Goal: Information Seeking & Learning: Learn about a topic

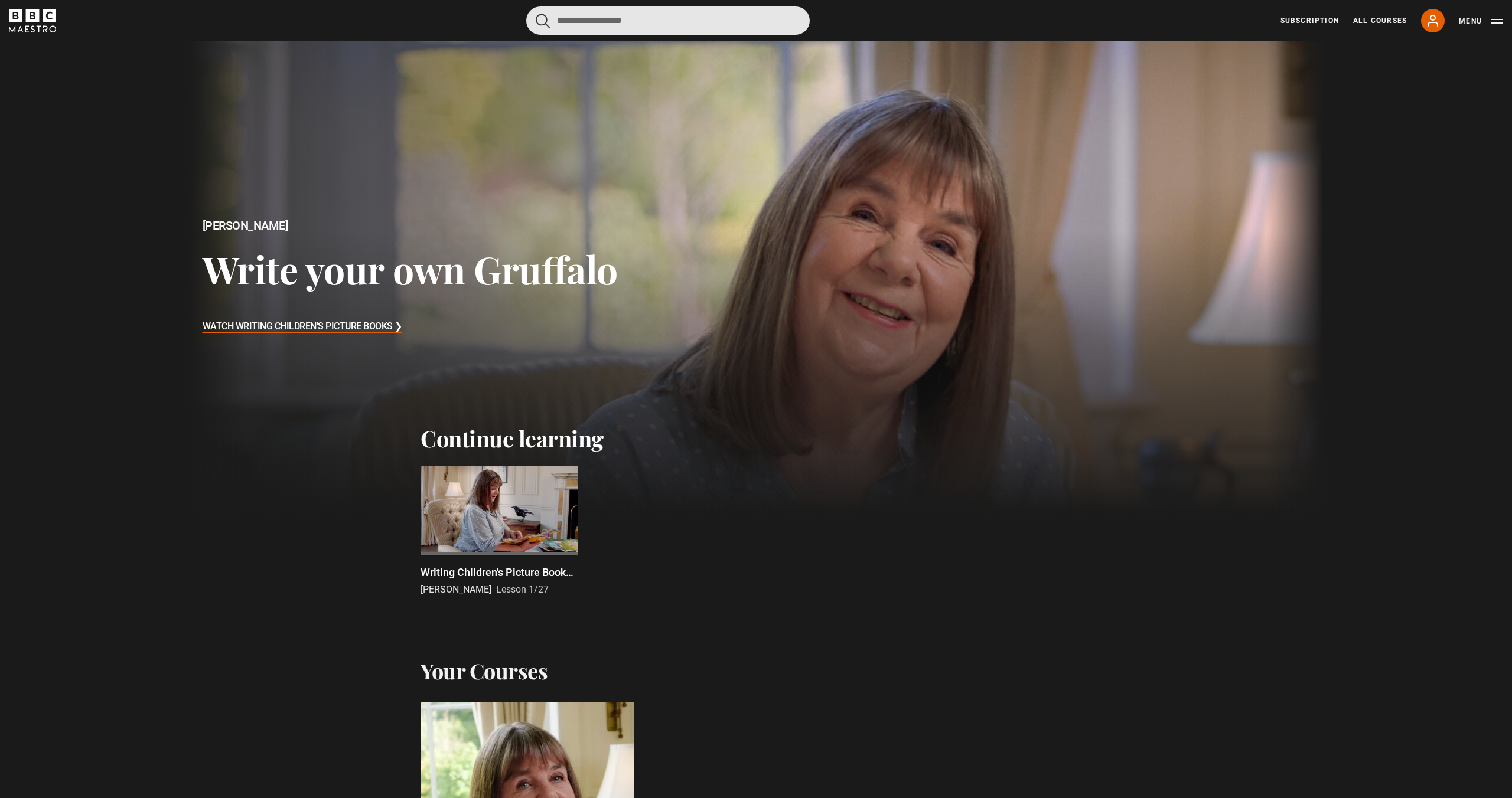
click at [688, 13] on input "Search" at bounding box center [668, 21] width 283 height 28
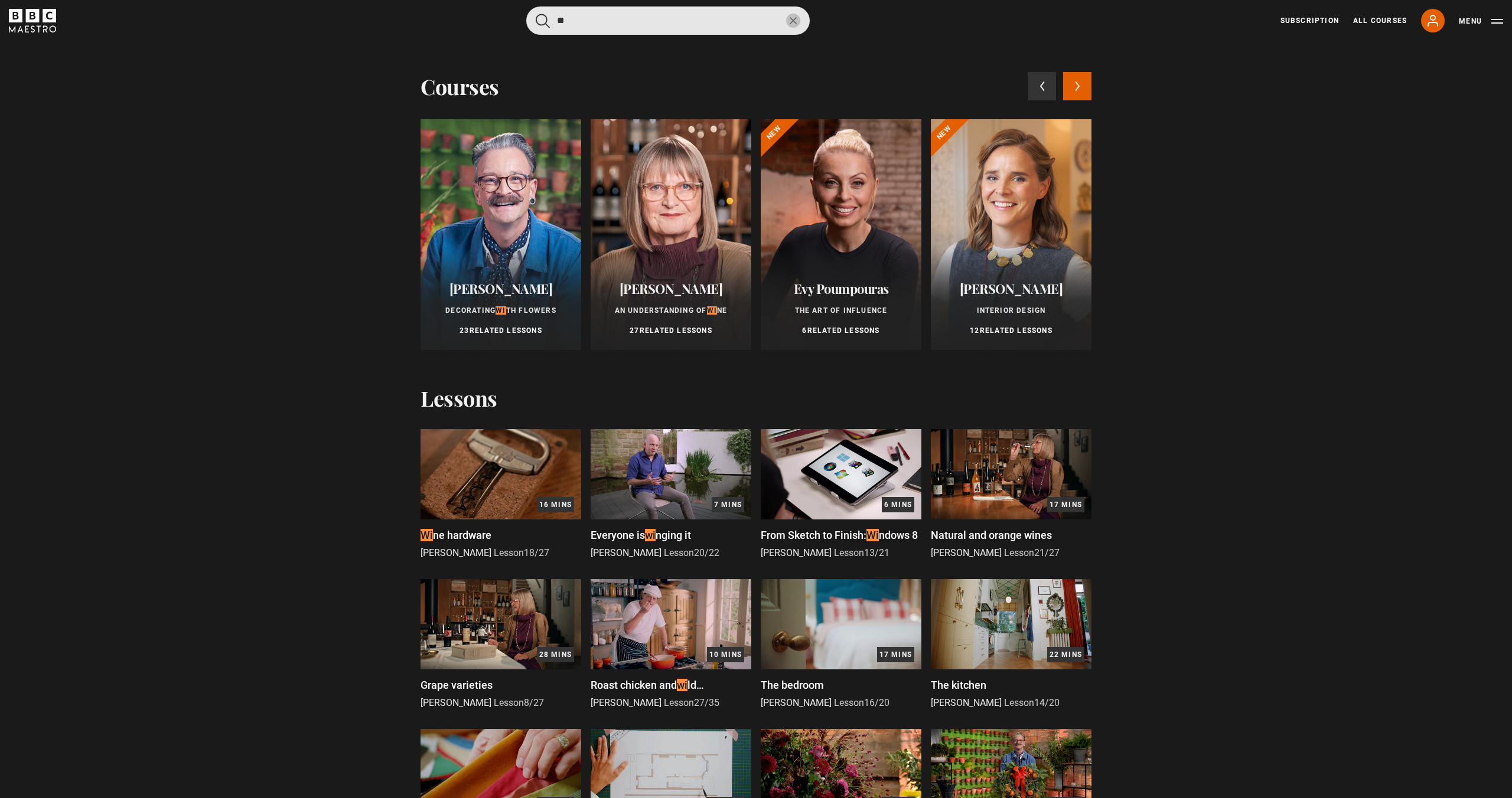
type input "*"
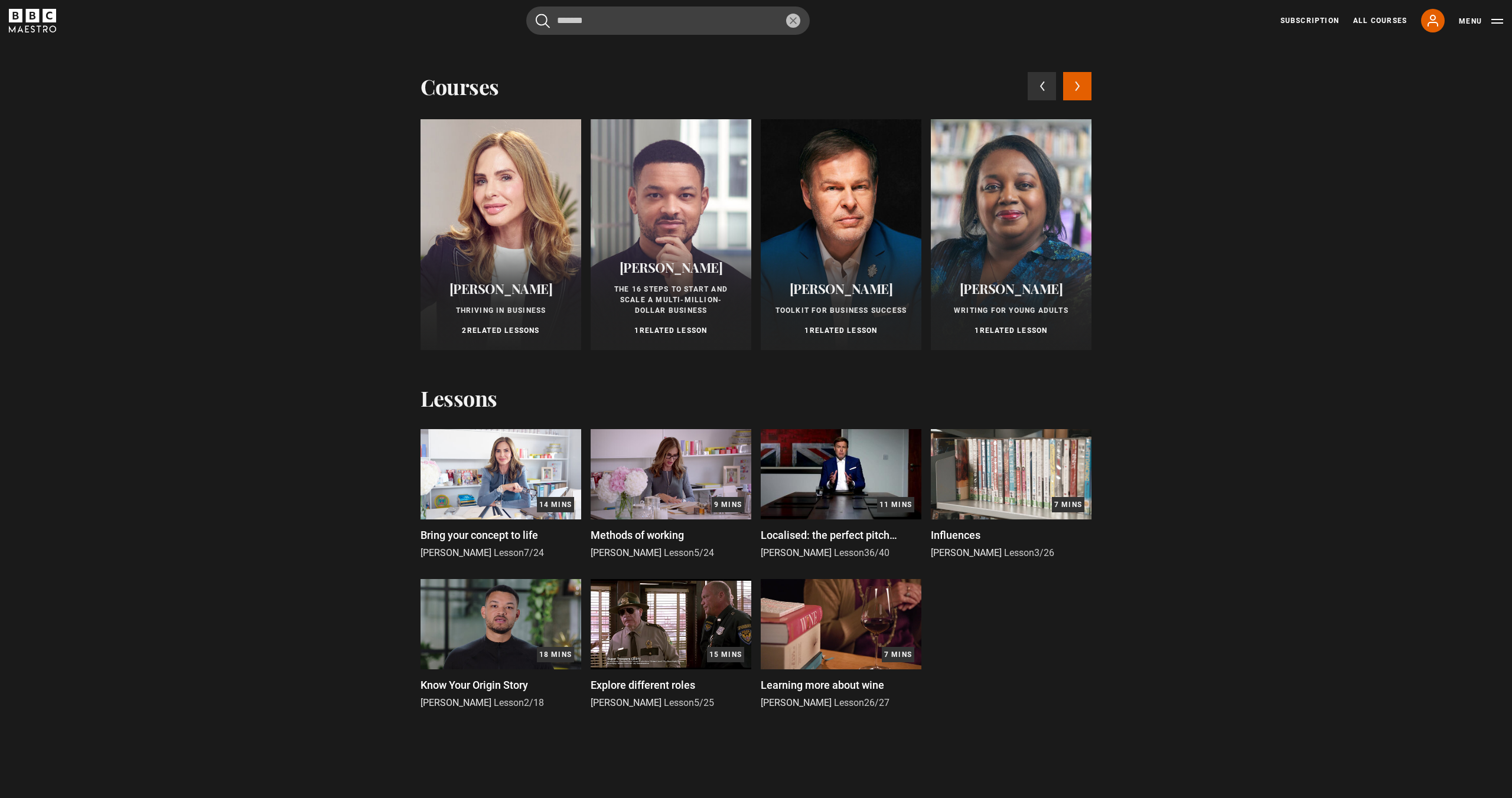
click at [1083, 86] on button "Next courses" at bounding box center [1077, 86] width 28 height 28
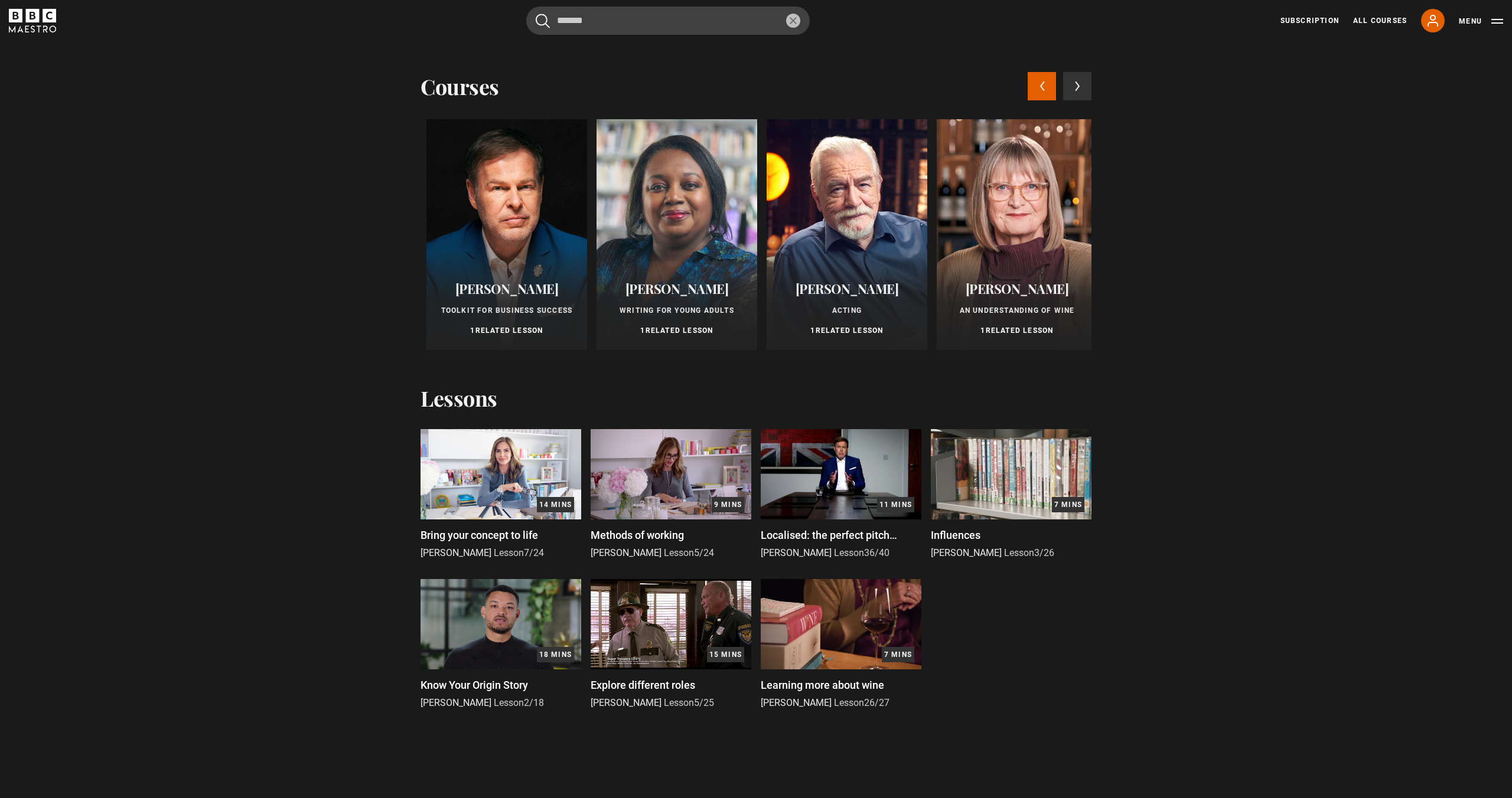
scroll to position [0, 340]
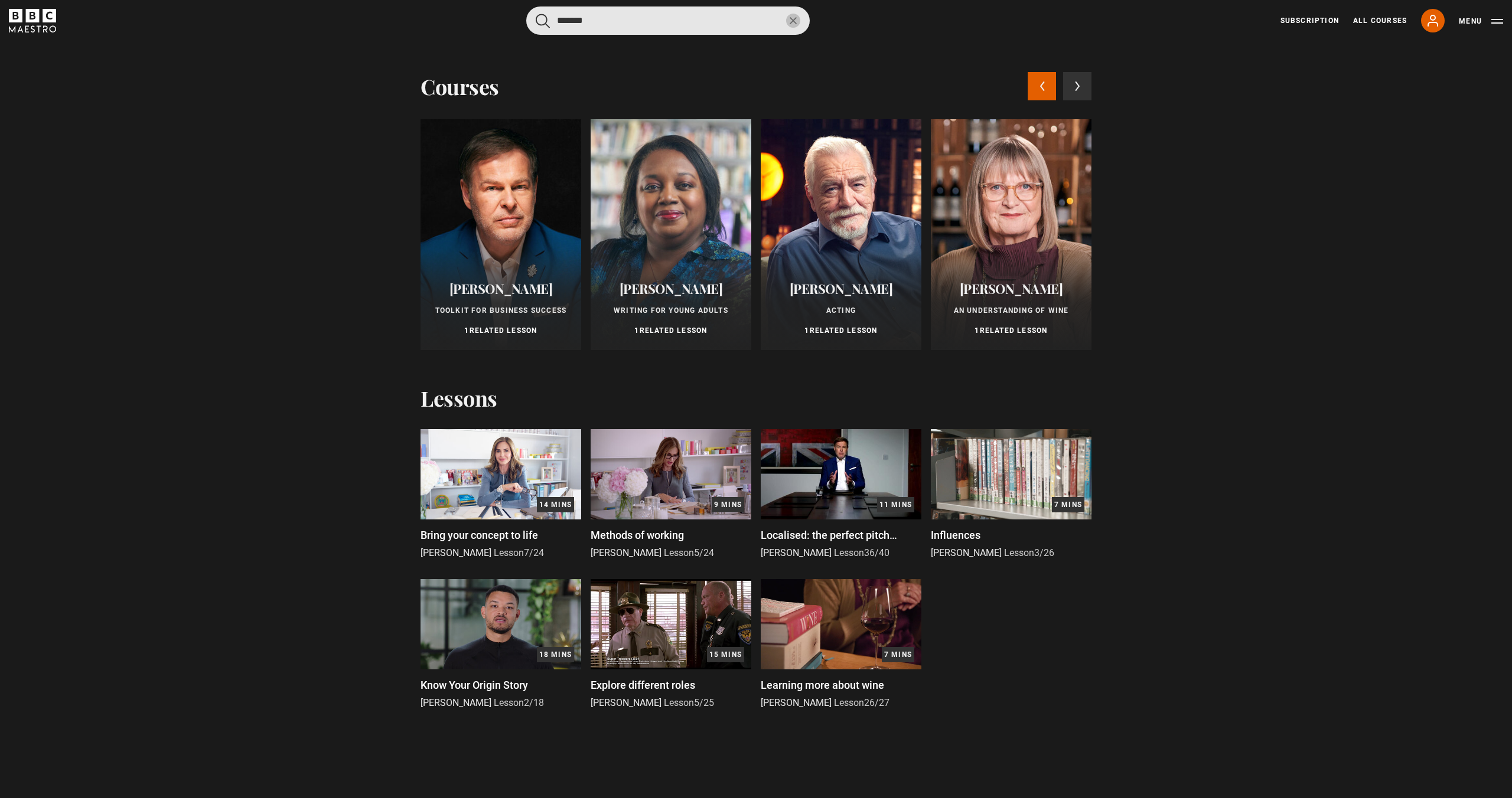
click at [644, 22] on input "*******" at bounding box center [668, 21] width 283 height 28
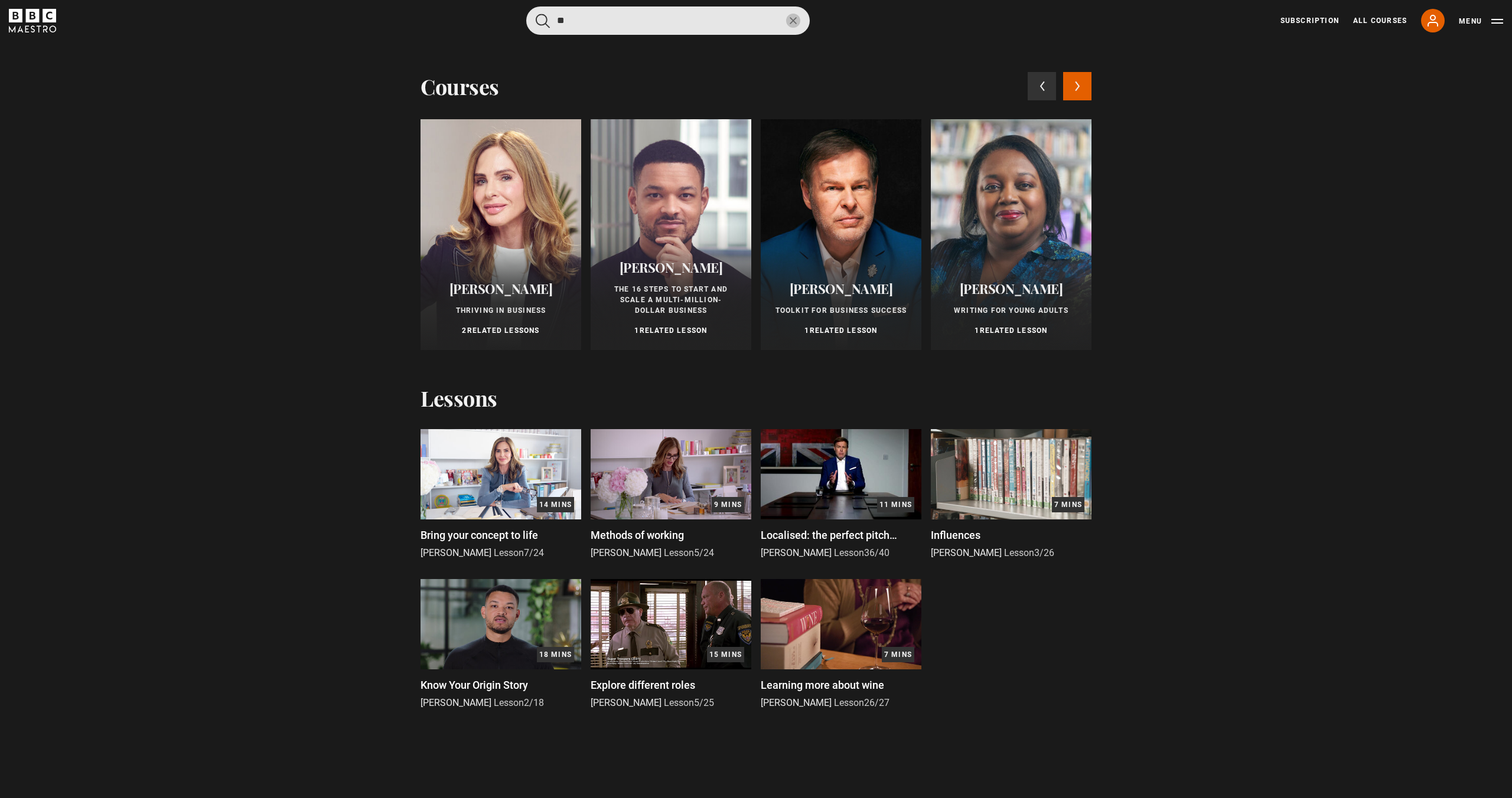
type input "*"
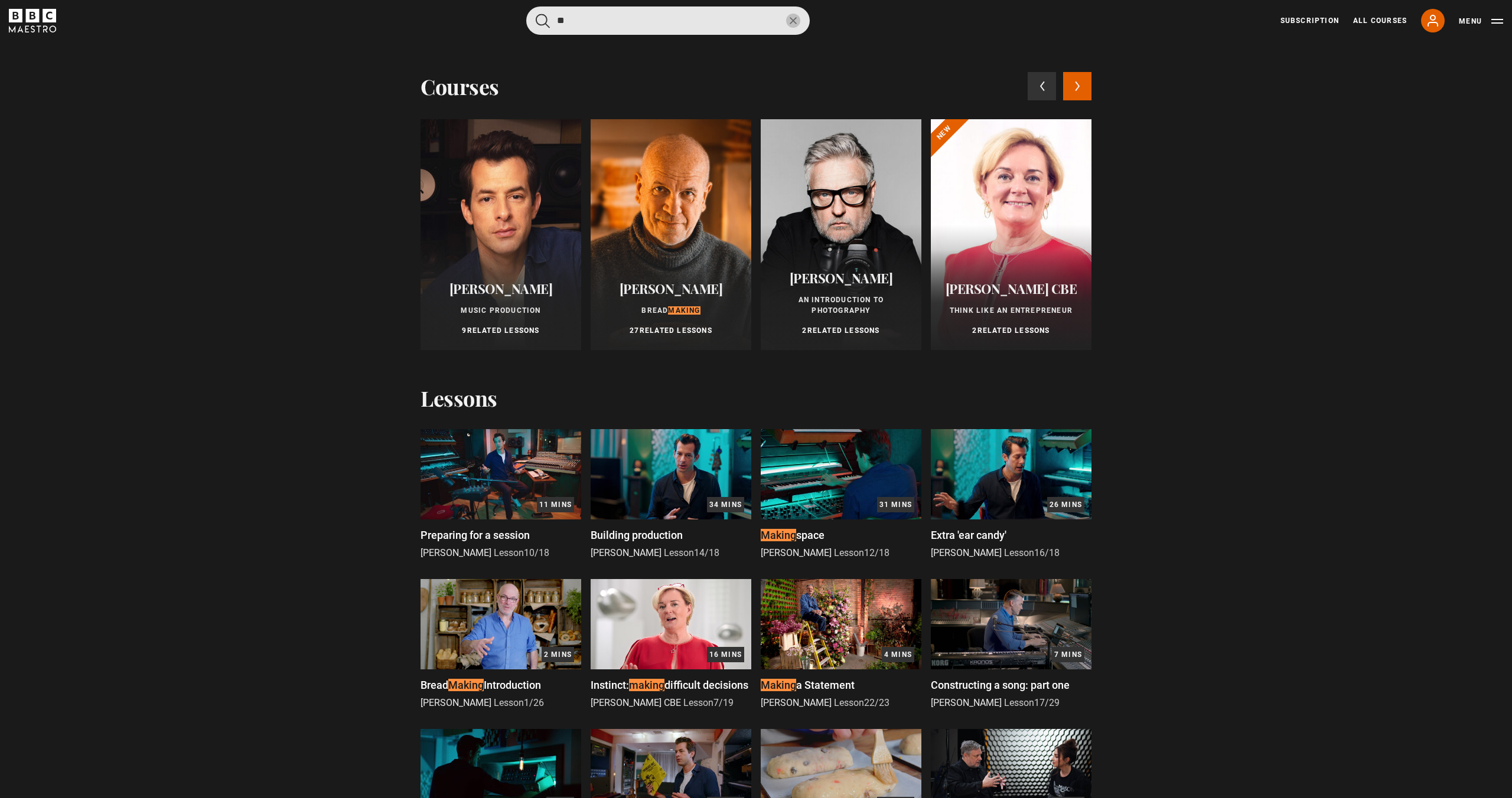
type input "*"
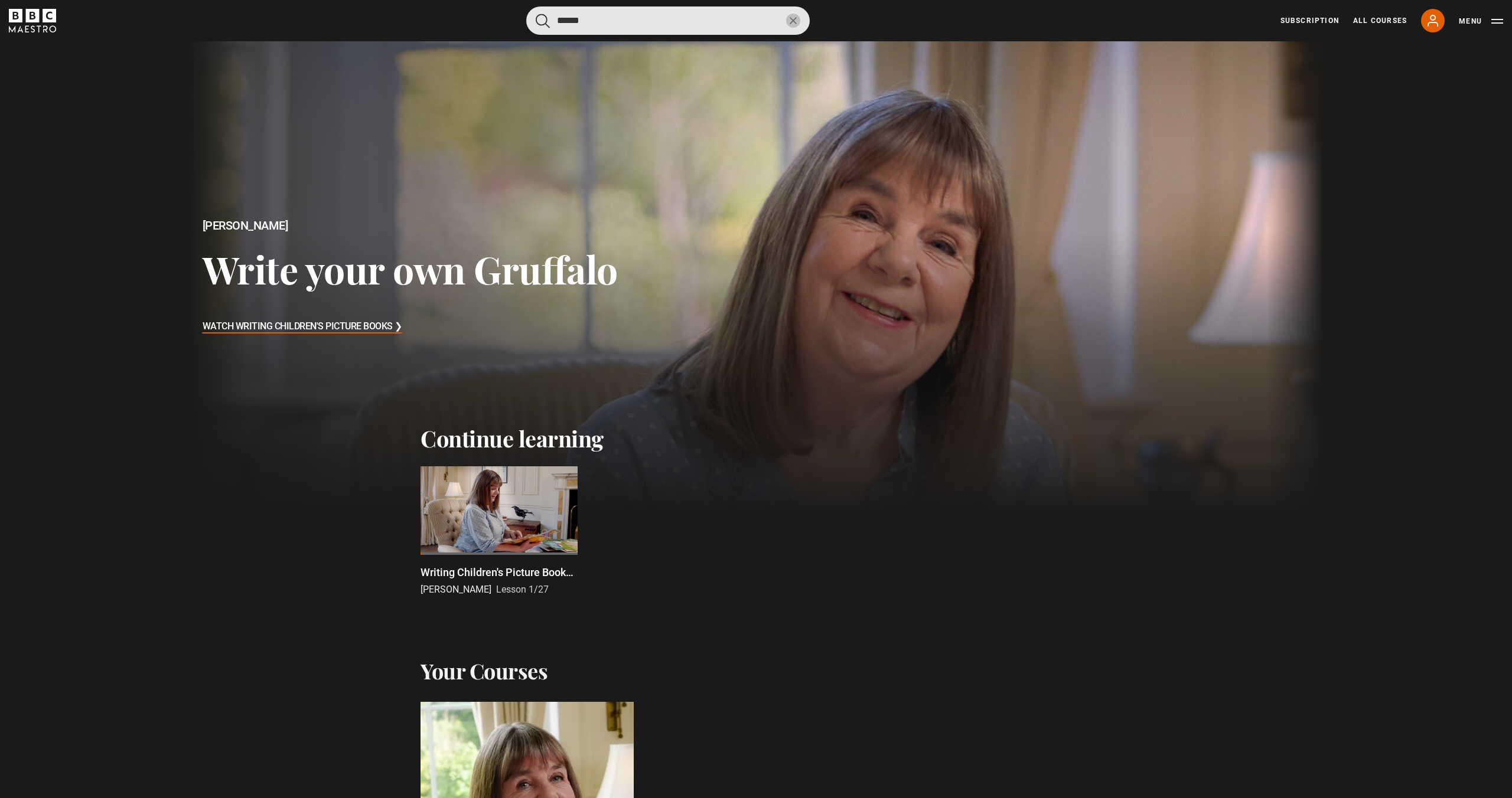
type input "*******"
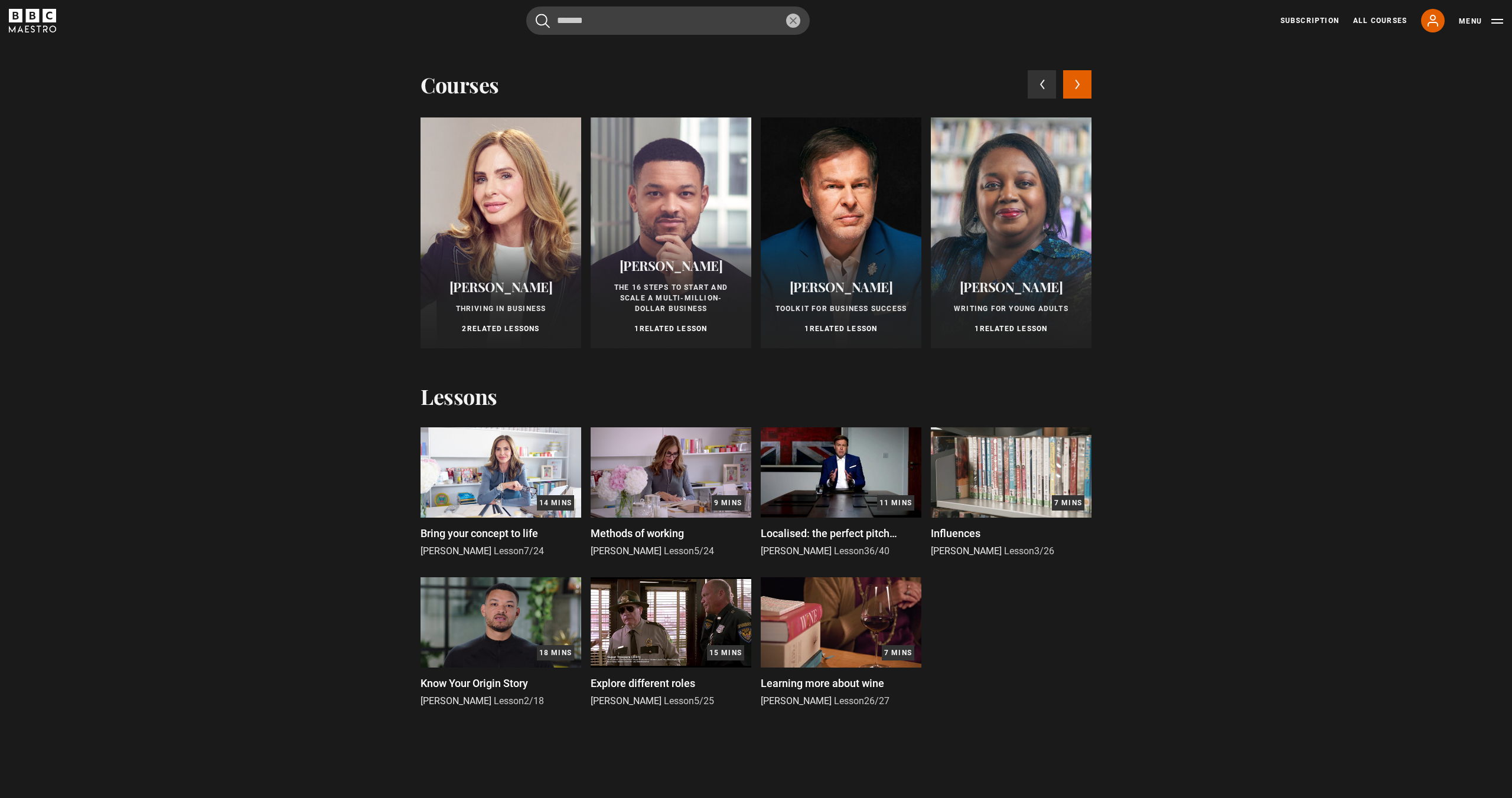
scroll to position [4, 0]
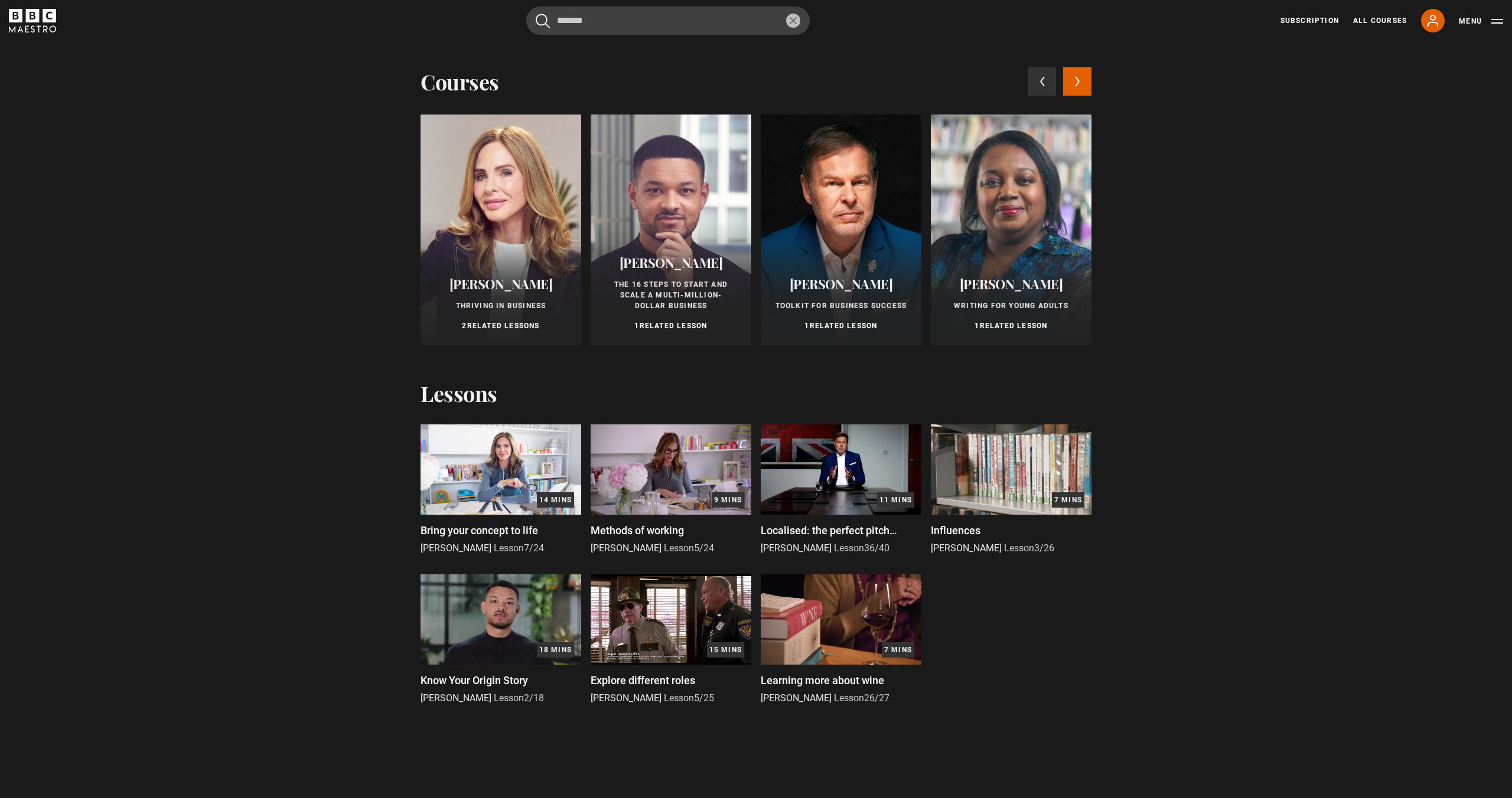
click at [680, 214] on div at bounding box center [671, 230] width 161 height 231
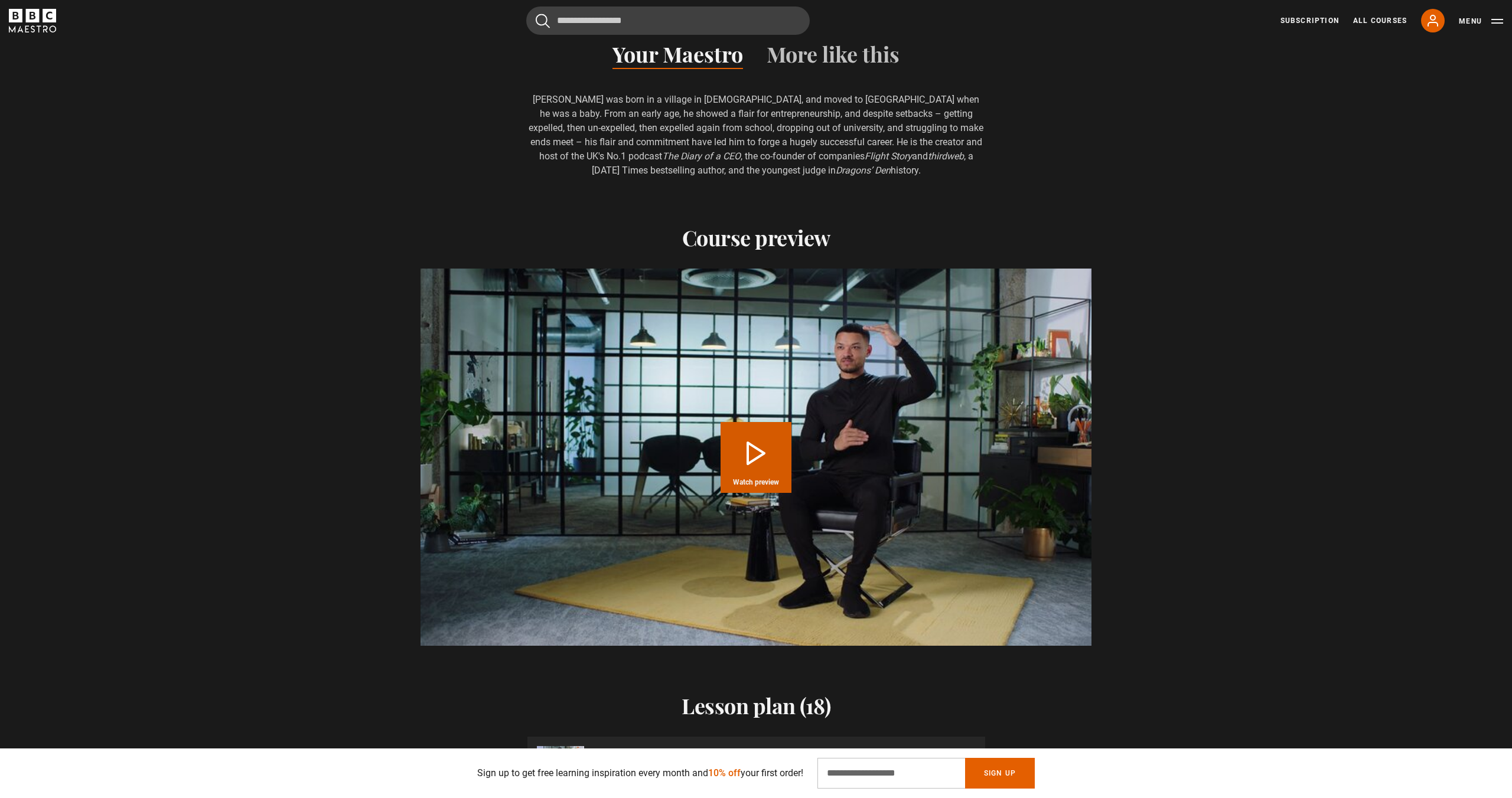
scroll to position [1230, 0]
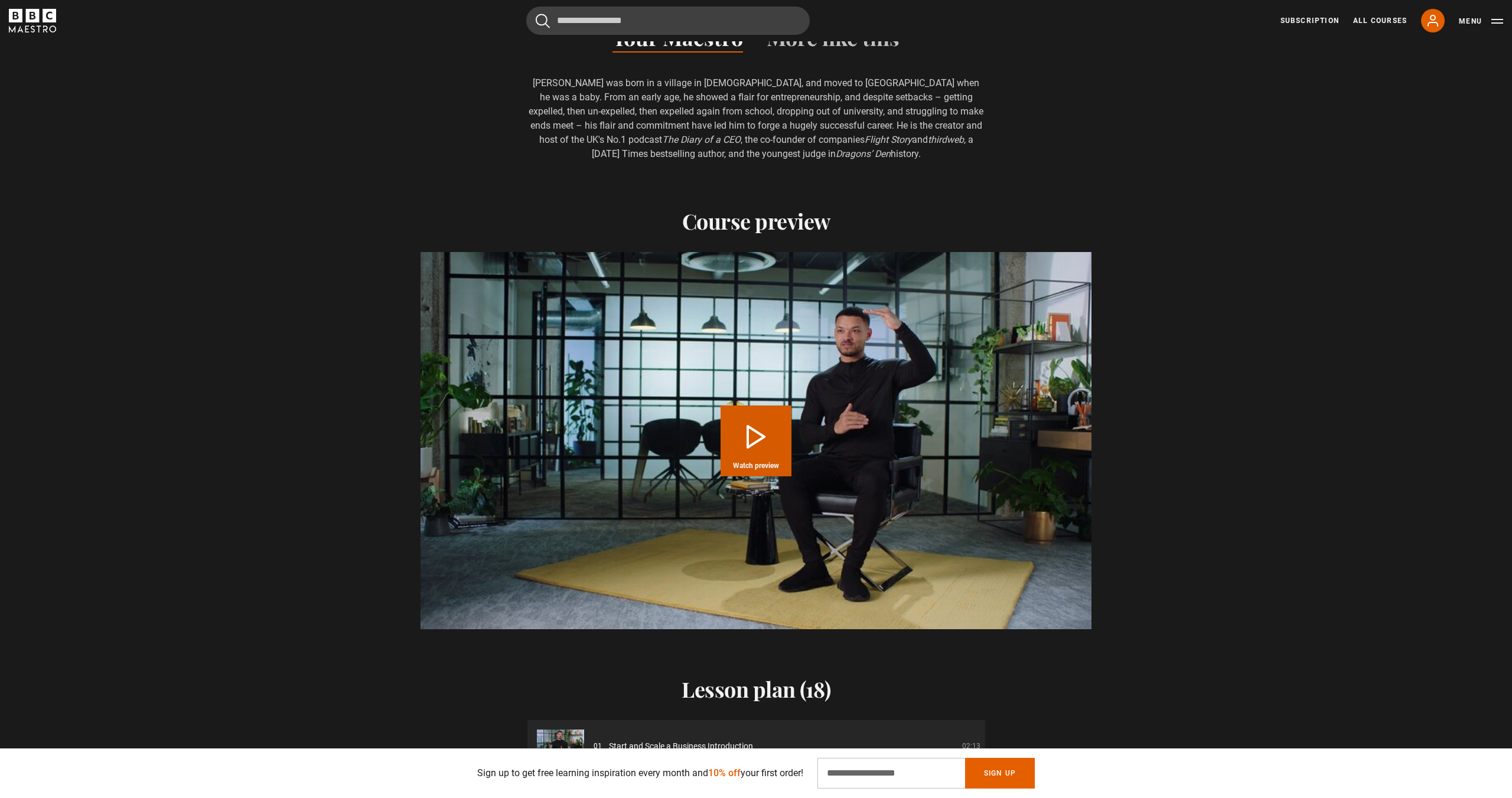
click at [755, 433] on button "Play Course overview for The 16 Steps to Start and Scale a Multi-Million-Dollar…" at bounding box center [755, 441] width 71 height 71
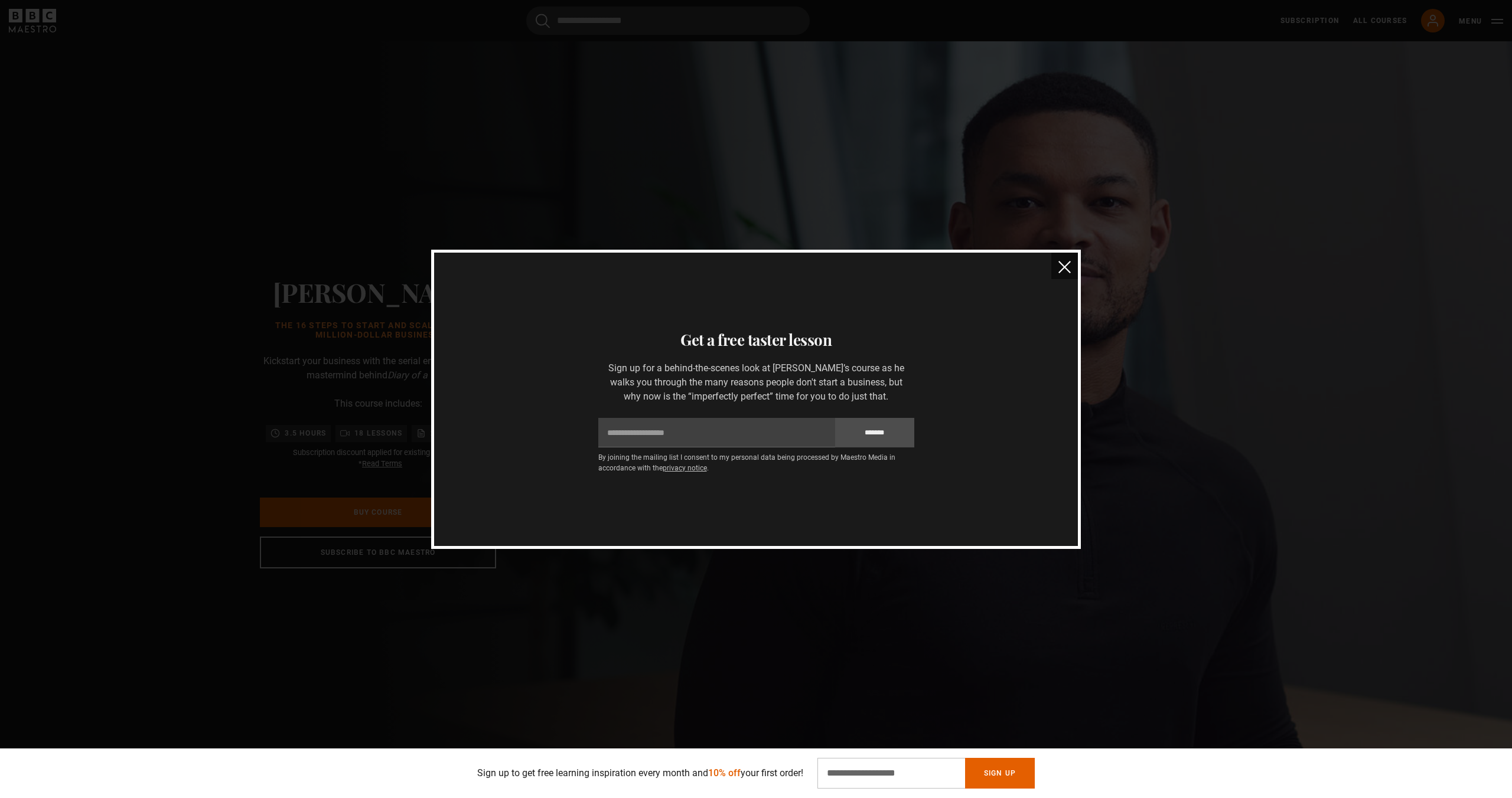
scroll to position [0, 1238]
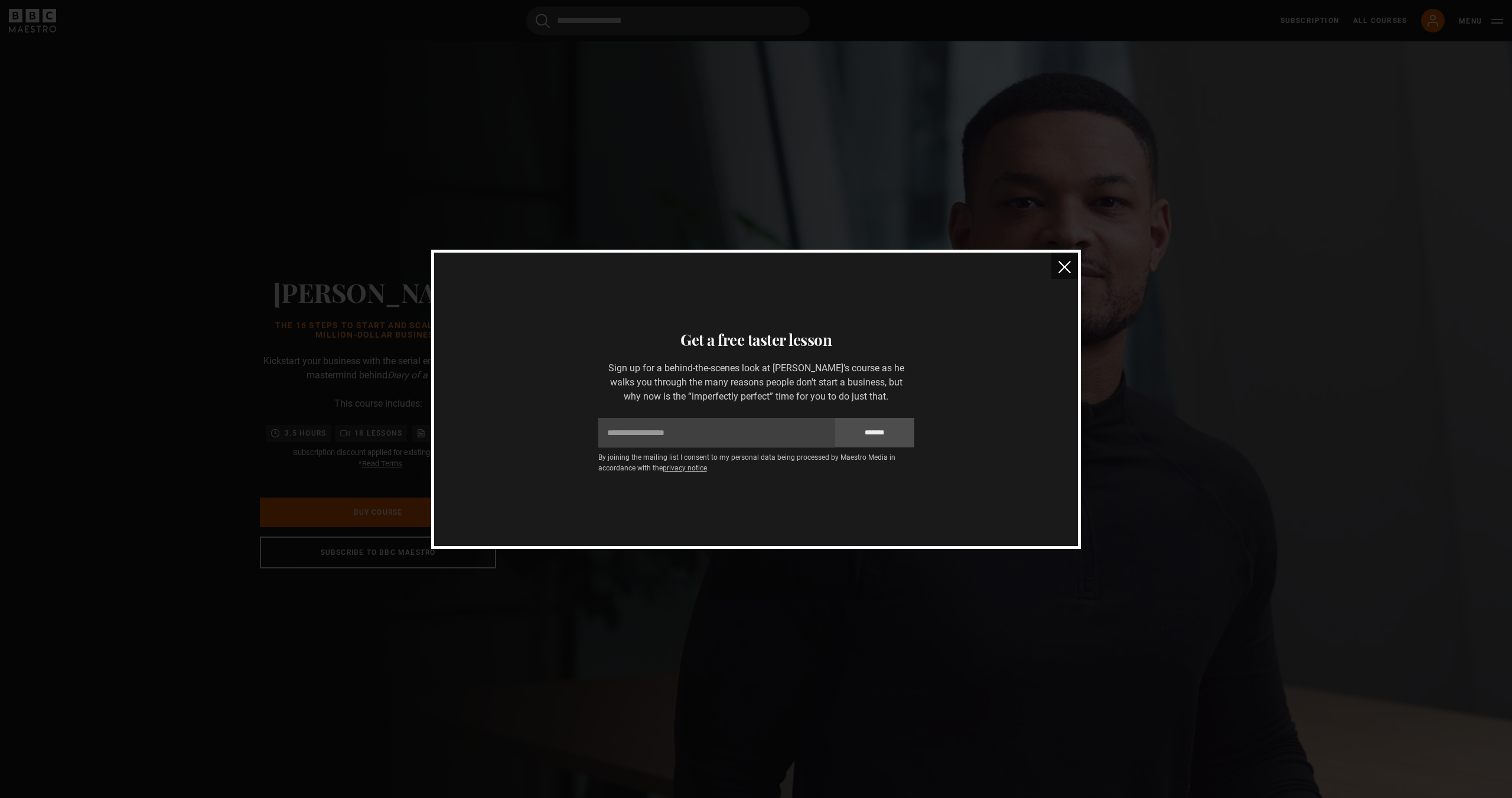
click at [1053, 263] on button "close" at bounding box center [1064, 266] width 27 height 27
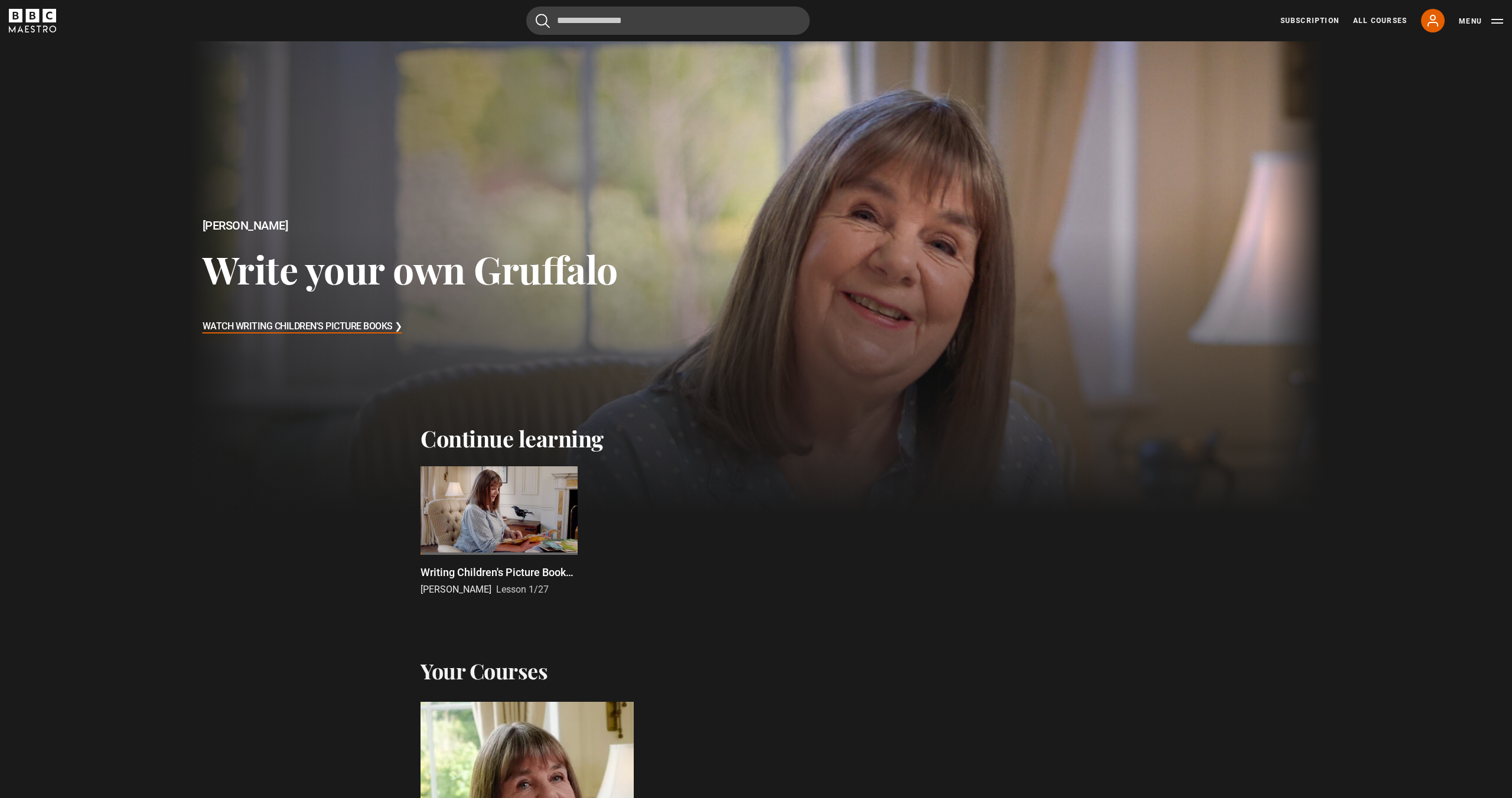
click at [525, 507] on div at bounding box center [499, 510] width 157 height 88
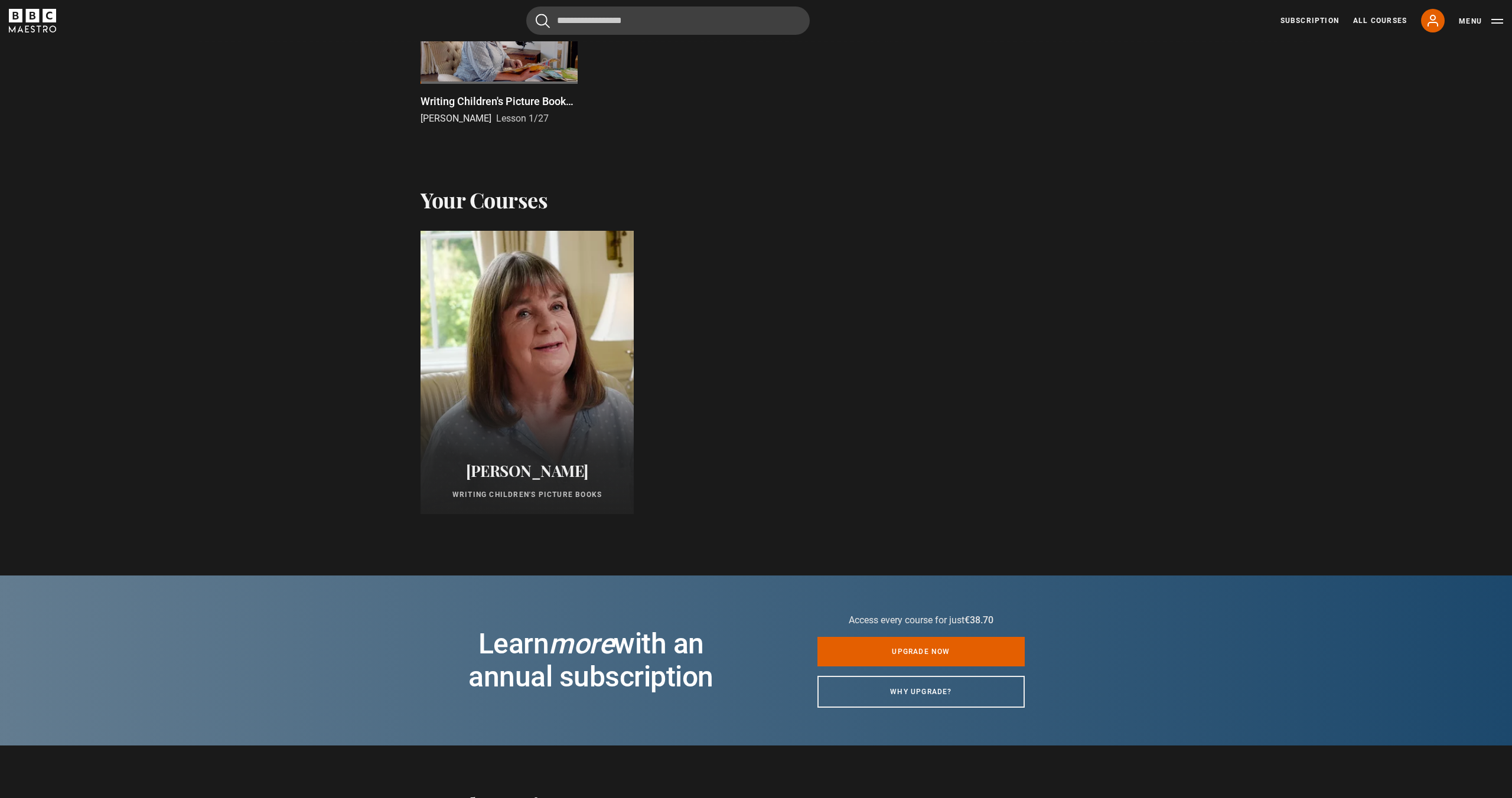
scroll to position [514, 0]
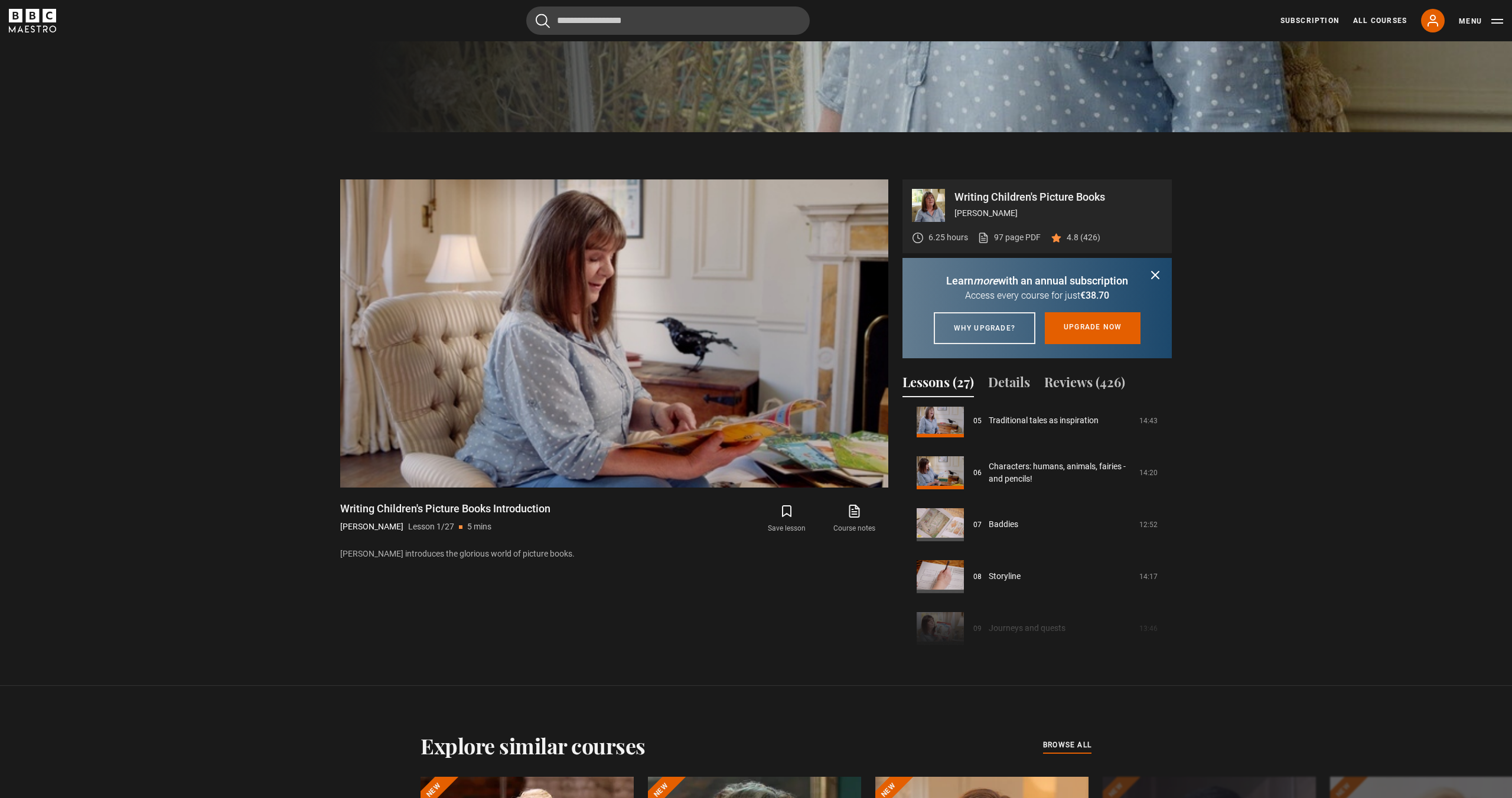
scroll to position [296, 0]
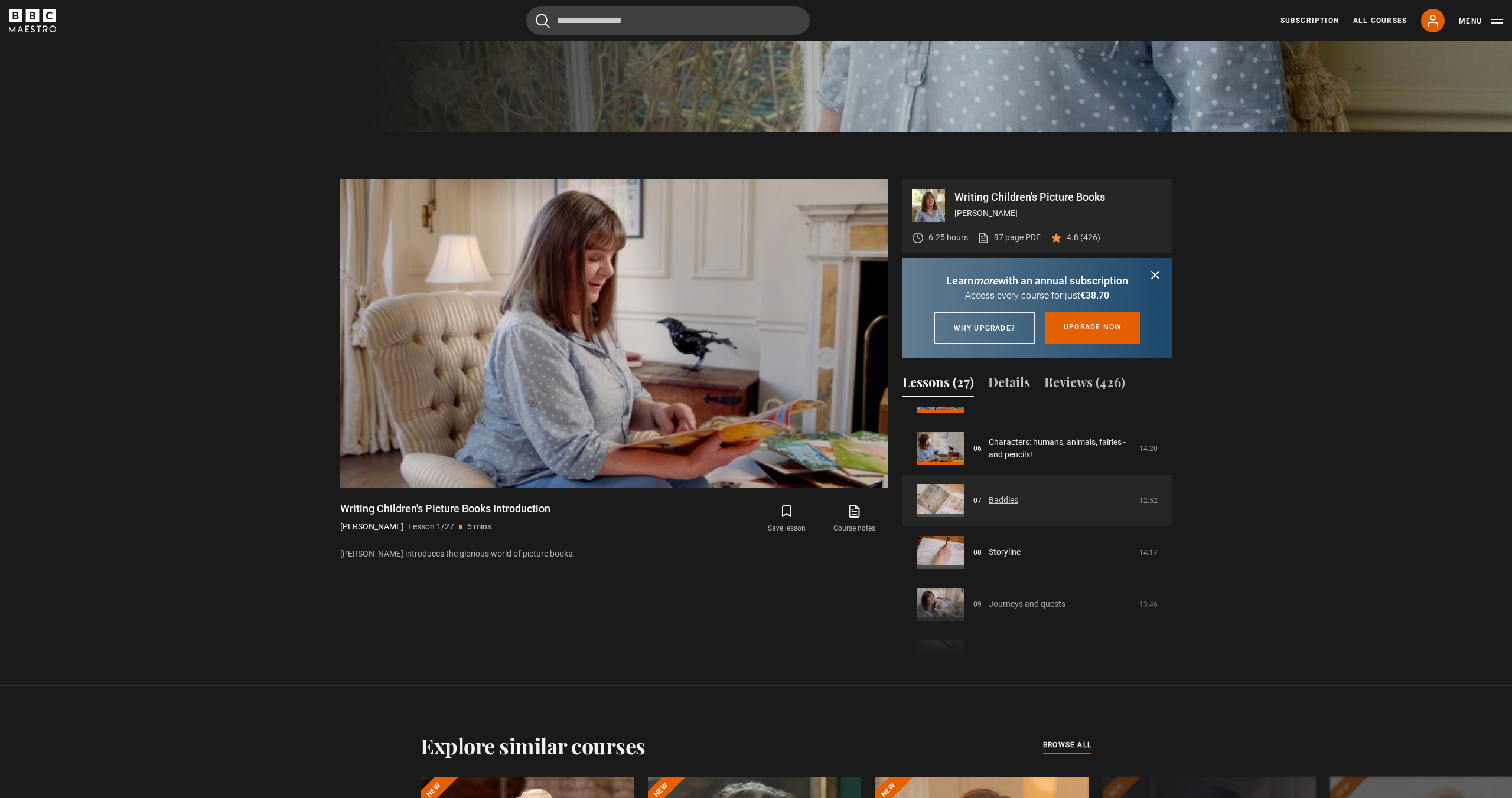
click at [996, 507] on link "Baddies" at bounding box center [1004, 500] width 30 height 13
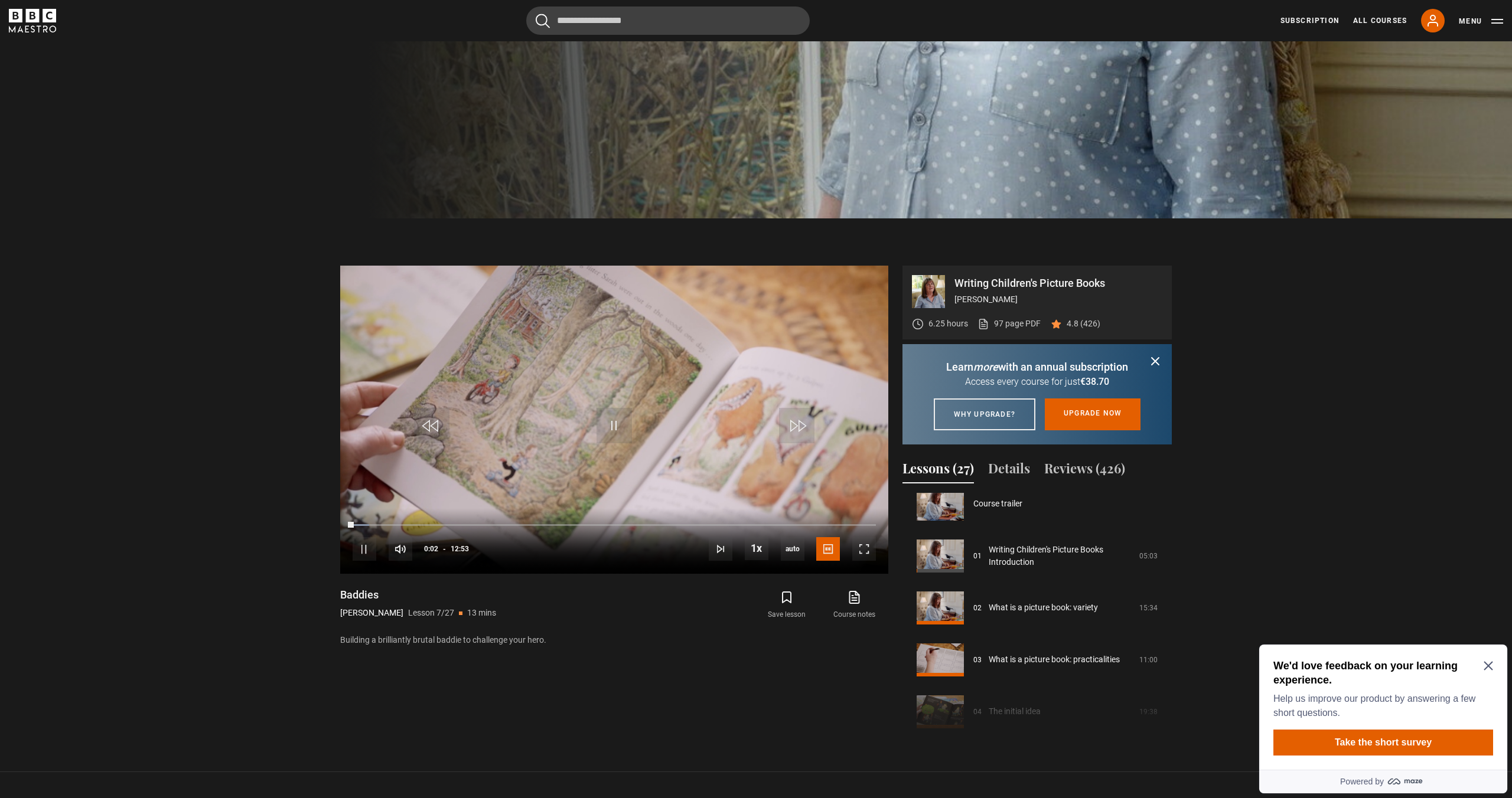
scroll to position [592, 0]
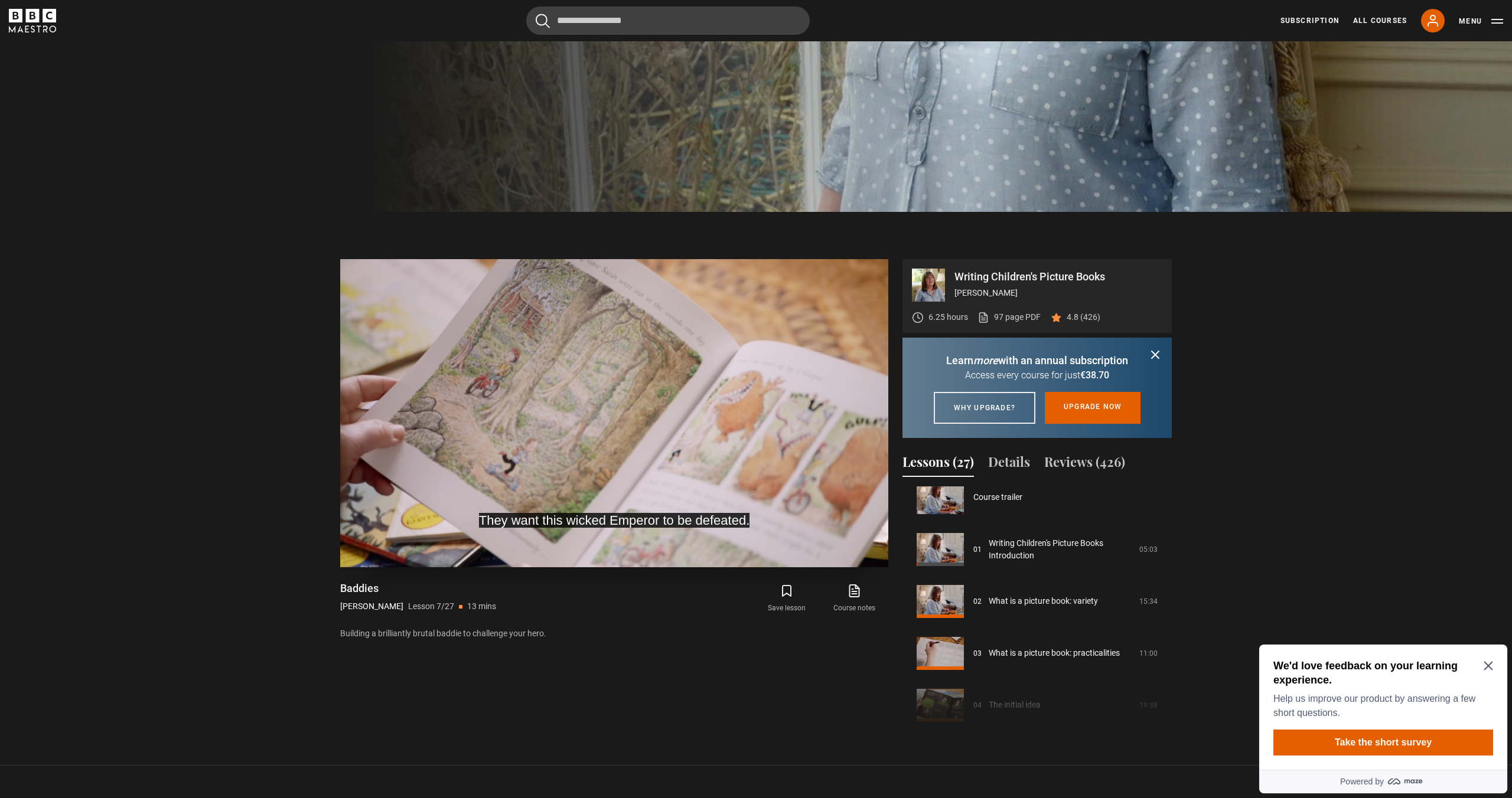
click at [549, 430] on video "Video Player" at bounding box center [614, 413] width 548 height 308
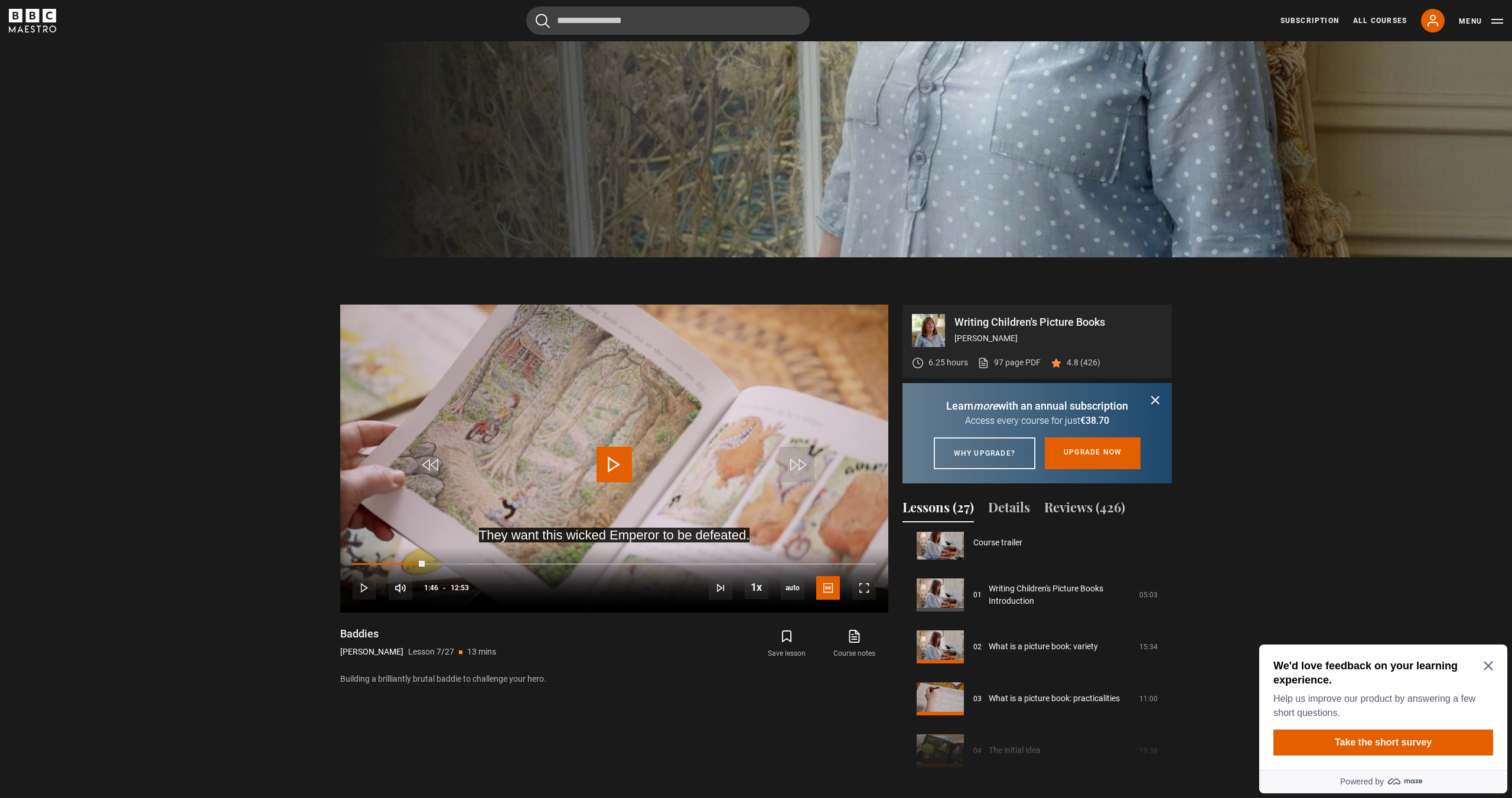
scroll to position [539, 0]
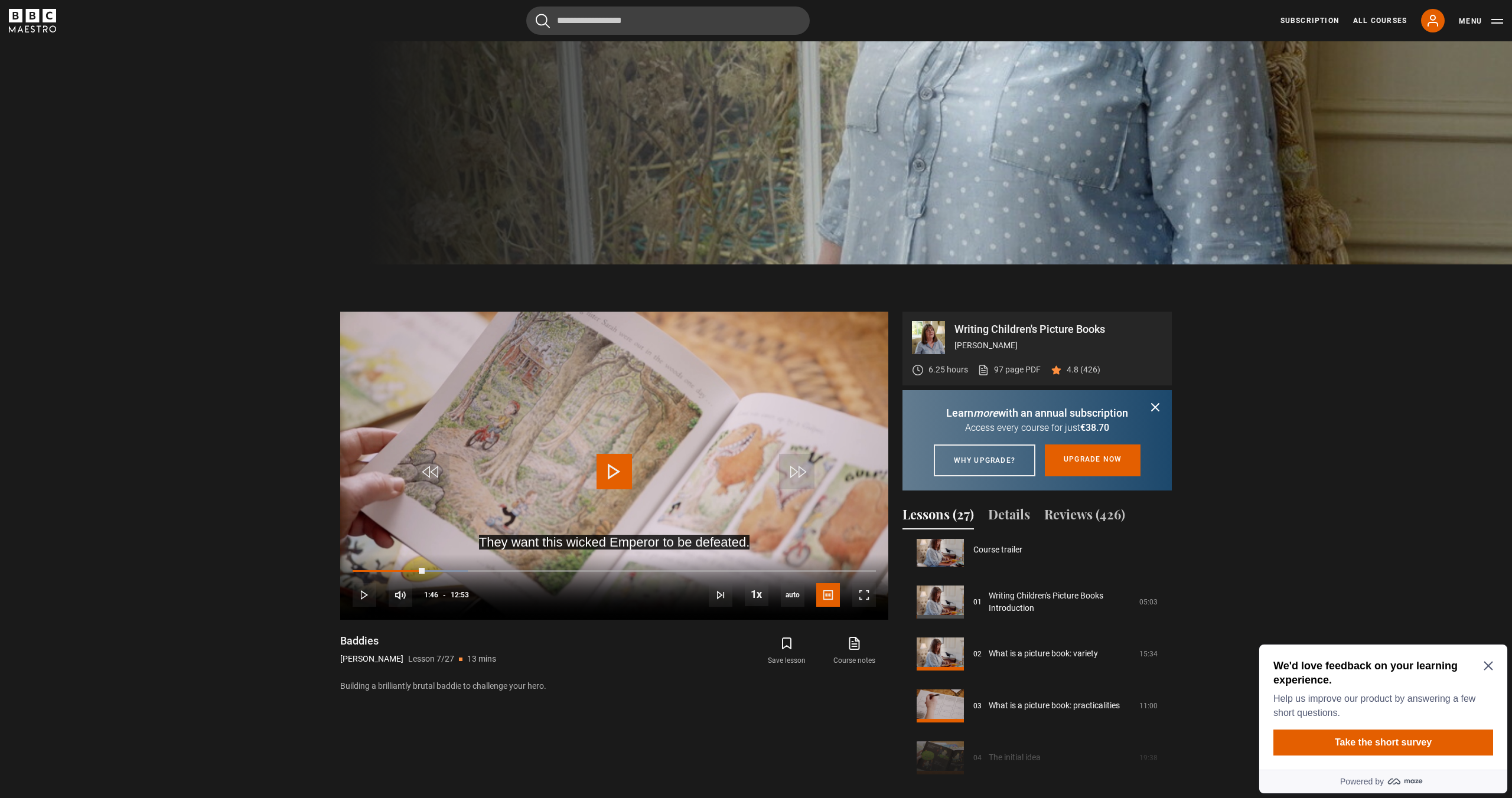
drag, startPoint x: 415, startPoint y: 67, endPoint x: 540, endPoint y: 17, distance: 134.6
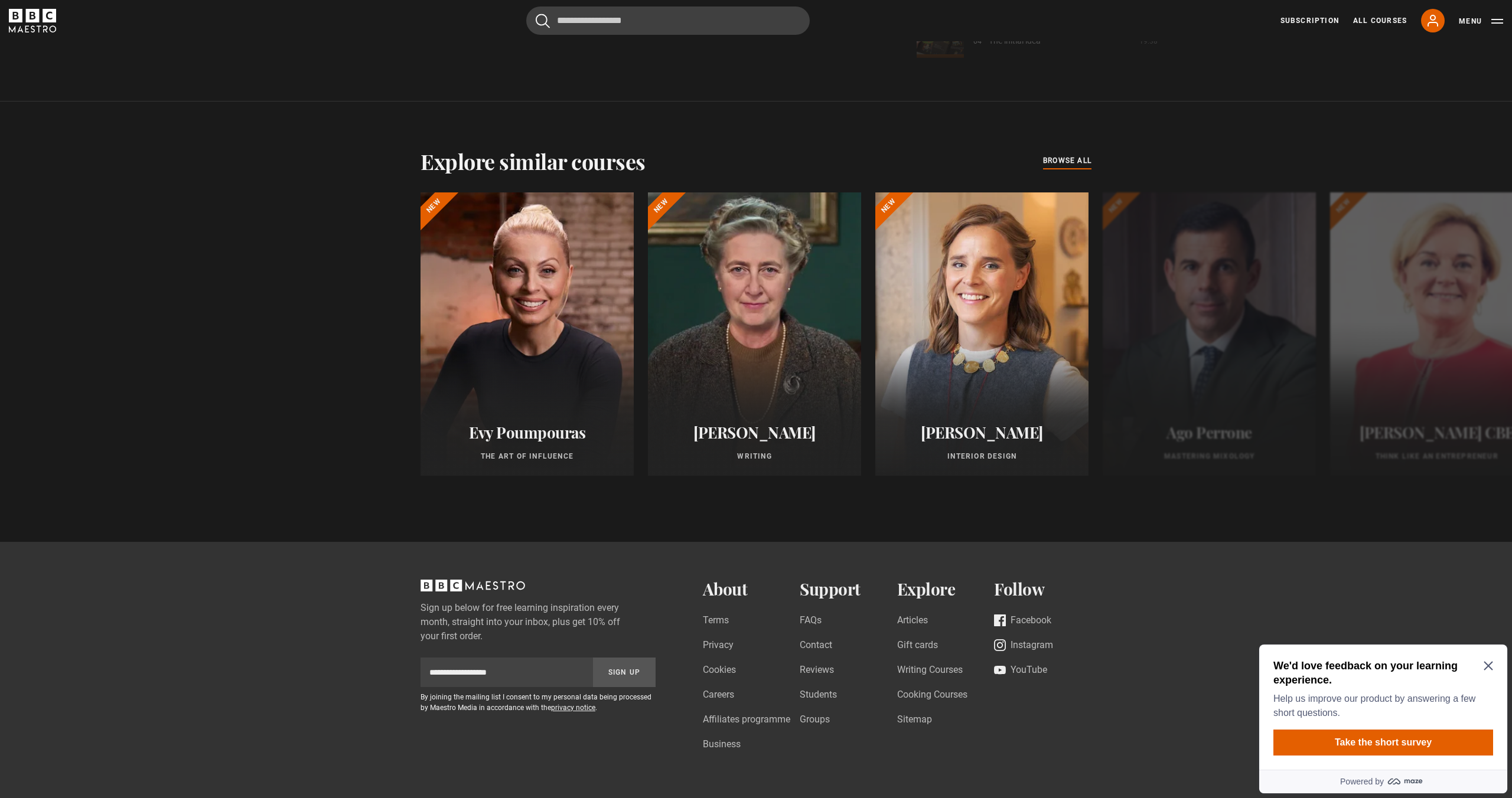
scroll to position [1326, 0]
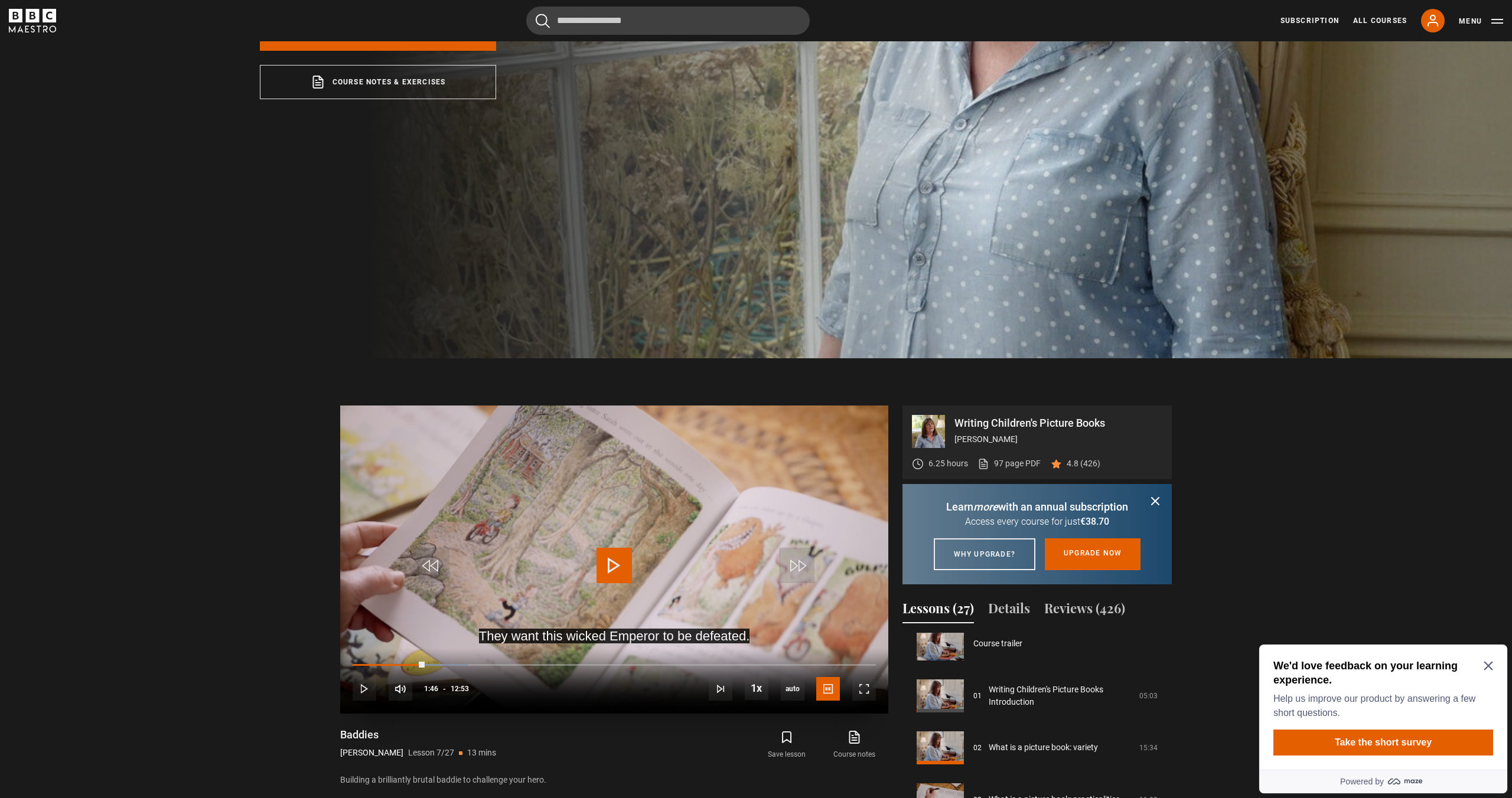
click at [608, 560] on span "Video Player" at bounding box center [615, 565] width 36 height 36
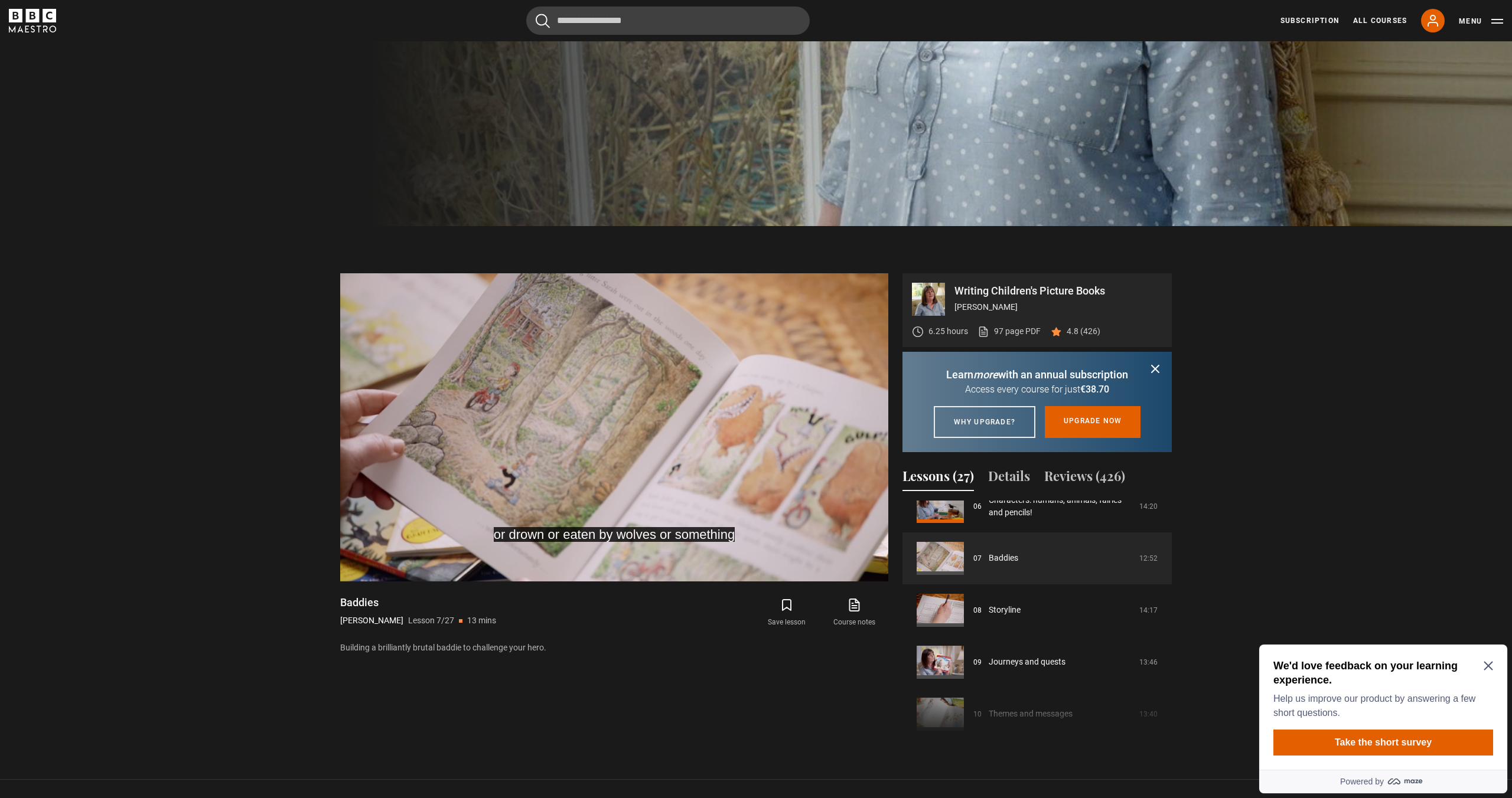
scroll to position [328, 0]
click at [563, 416] on video "Video Player" at bounding box center [614, 427] width 548 height 308
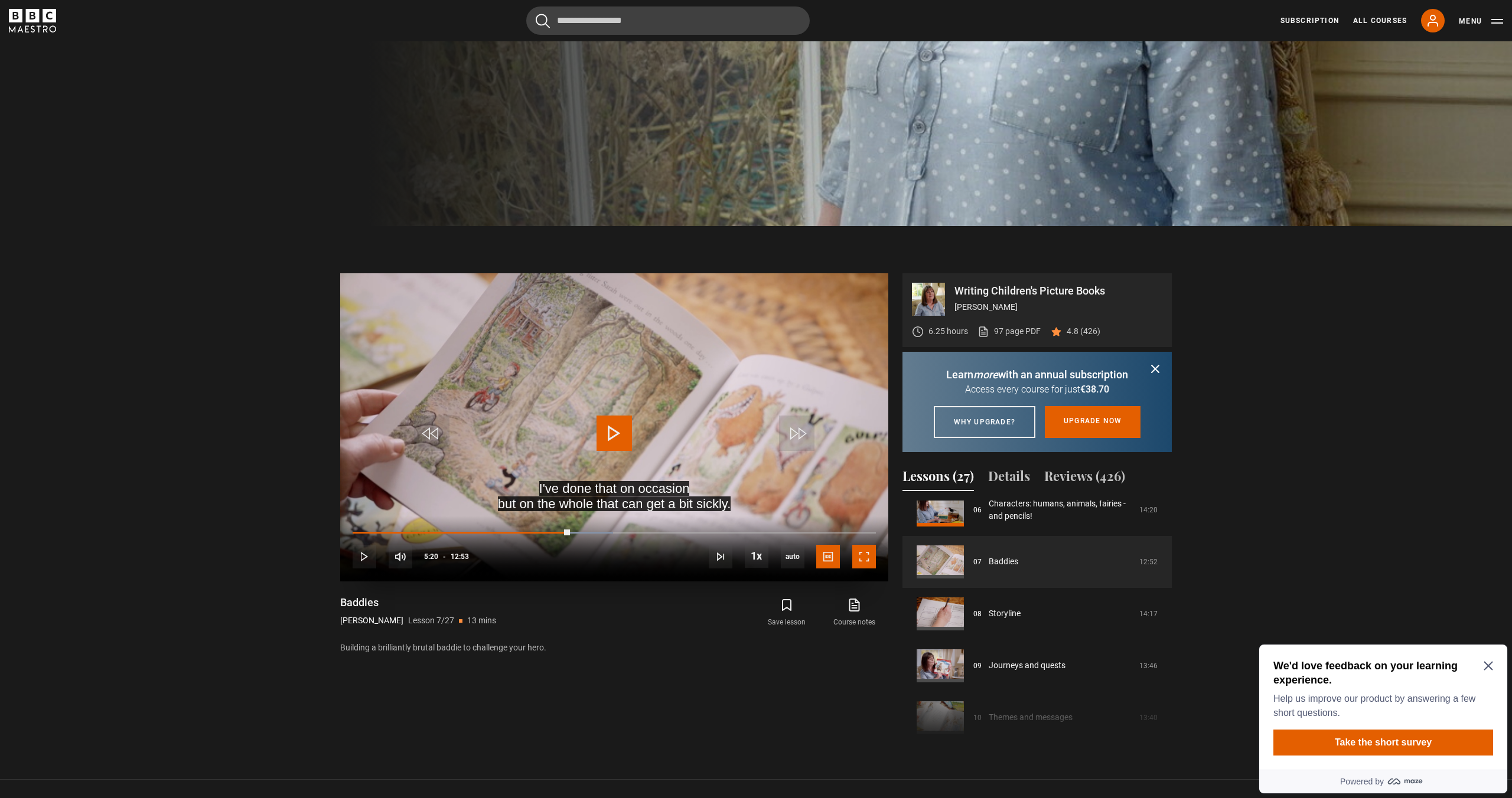
click at [859, 553] on span "Video Player" at bounding box center [865, 557] width 24 height 24
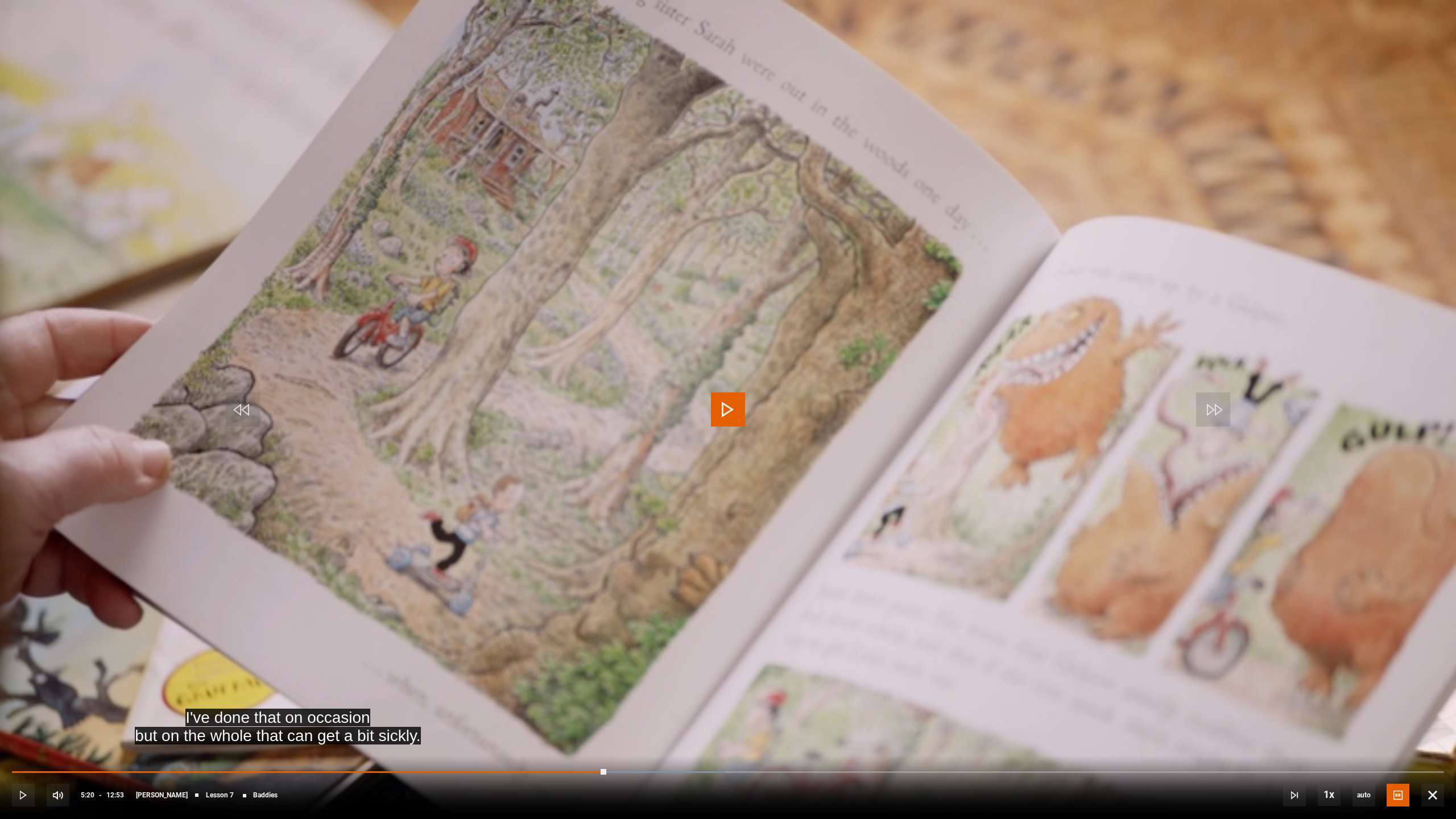
click at [735, 431] on video "Video Player" at bounding box center [728, 410] width 1456 height 819
